Goal: Task Accomplishment & Management: Manage account settings

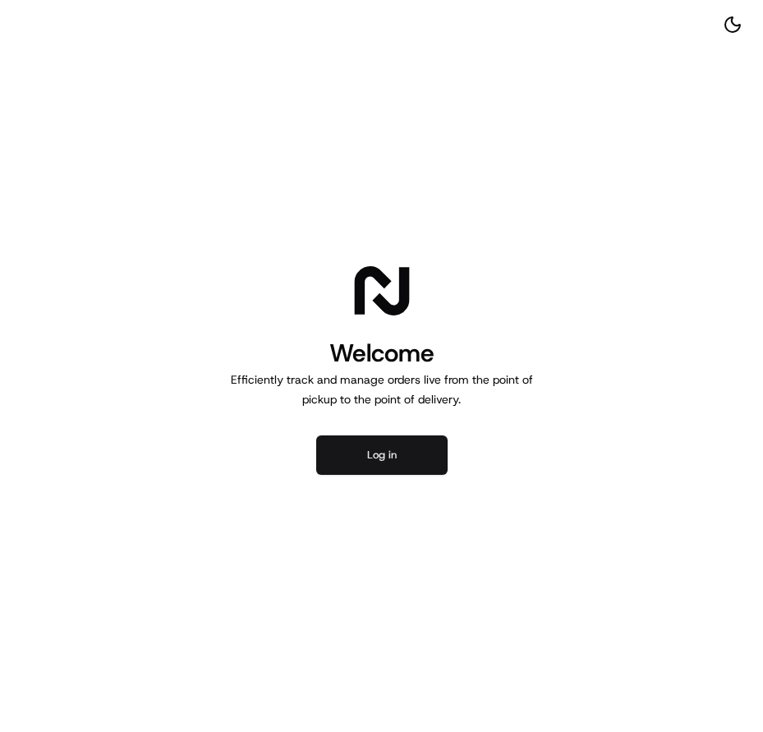
click at [414, 455] on button "Log in" at bounding box center [381, 454] width 131 height 39
